Goal: Ask a question

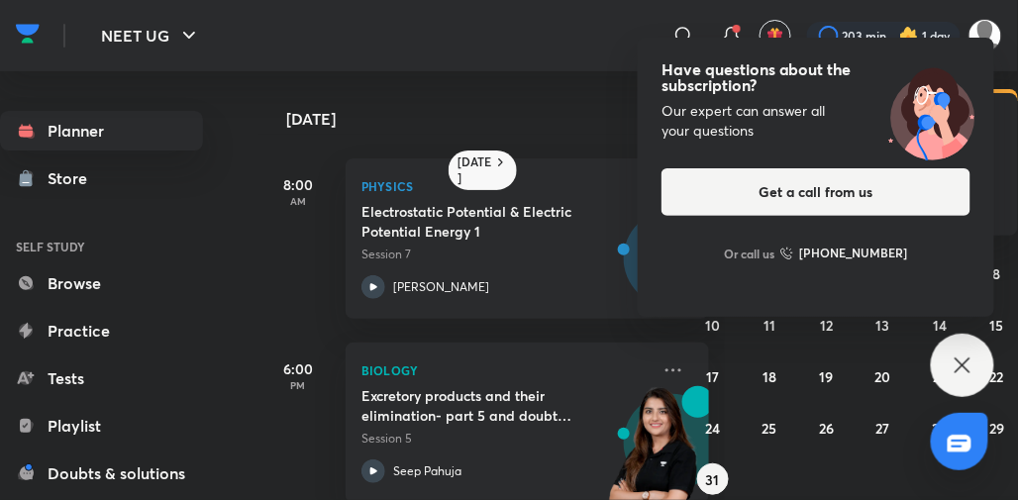
click at [937, 358] on div "Have questions about the subscription? Our expert can answer all your questions…" at bounding box center [961, 365] width 63 height 63
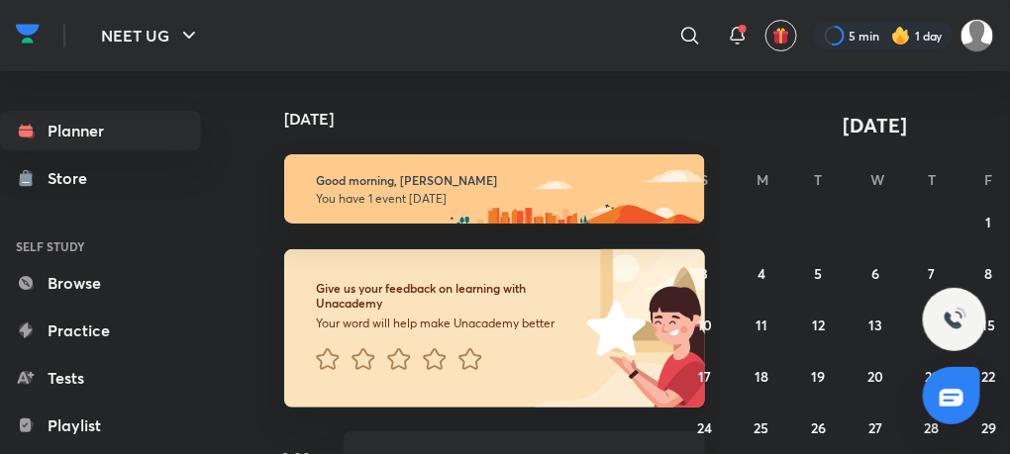
scroll to position [100, 0]
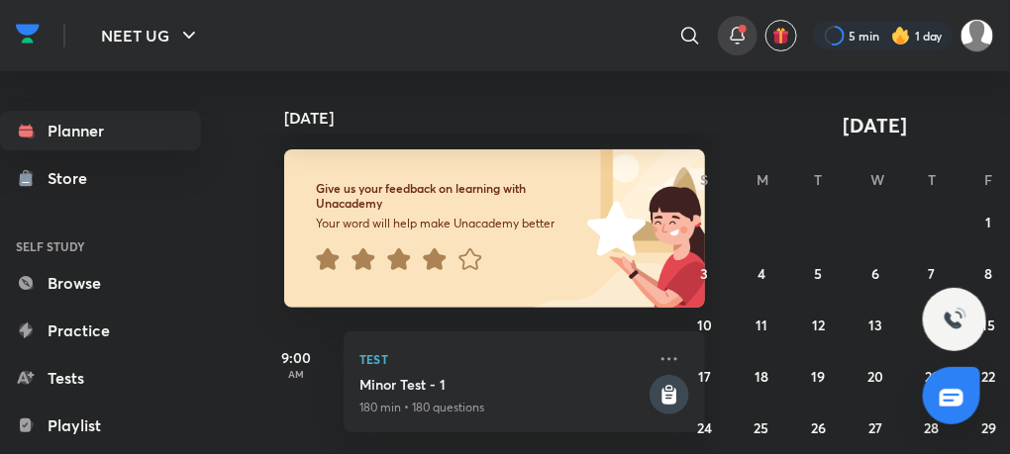
click at [751, 28] on div at bounding box center [738, 36] width 40 height 40
click at [743, 29] on span at bounding box center [742, 29] width 8 height 8
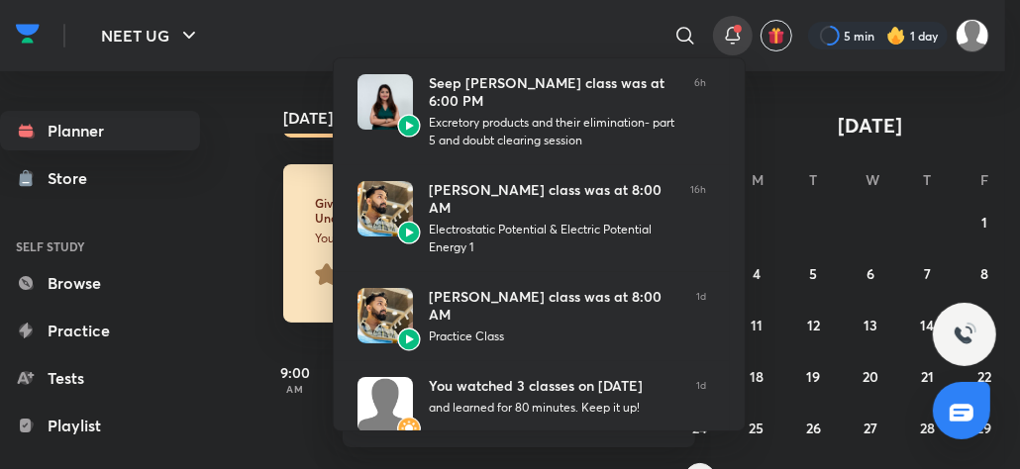
click at [274, 48] on div at bounding box center [510, 234] width 1020 height 469
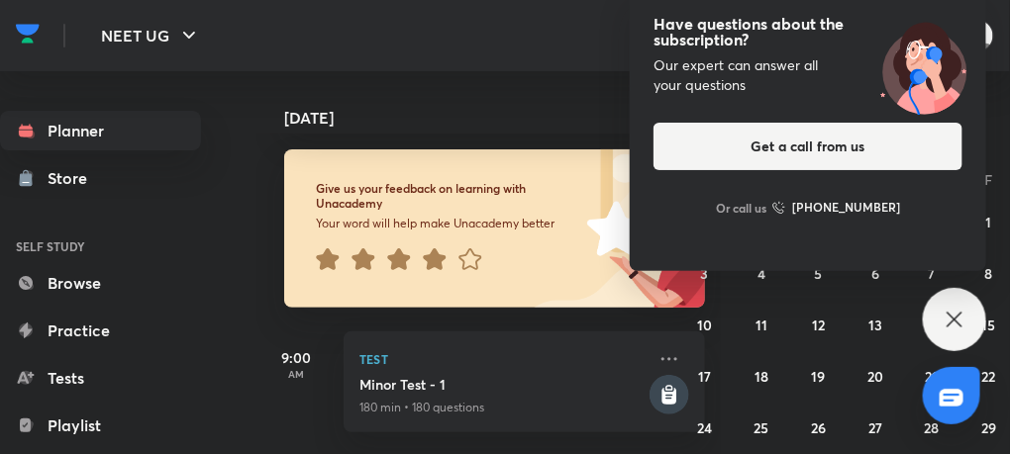
click at [941, 322] on div "Have questions about the subscription? Our expert can answer all your questions…" at bounding box center [954, 319] width 63 height 63
